Goal: Find specific page/section: Find specific page/section

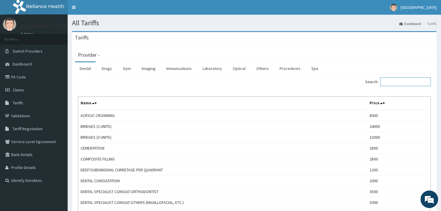
click at [391, 81] on input "Search:" at bounding box center [405, 81] width 51 height 9
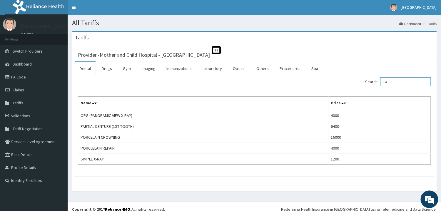
type input "L"
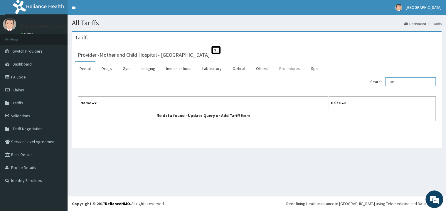
type input "EXP"
click at [291, 71] on link "Procedures" at bounding box center [290, 68] width 30 height 12
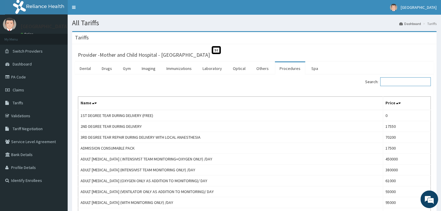
click at [395, 85] on input "Search:" at bounding box center [405, 81] width 51 height 9
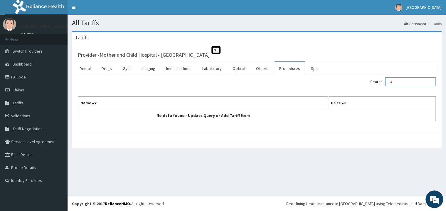
type input "L"
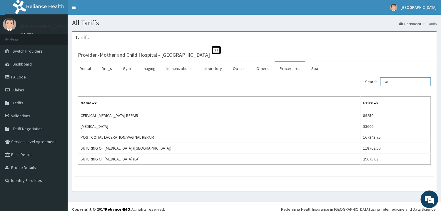
type input "LAC"
